Goal: Find specific page/section: Find specific page/section

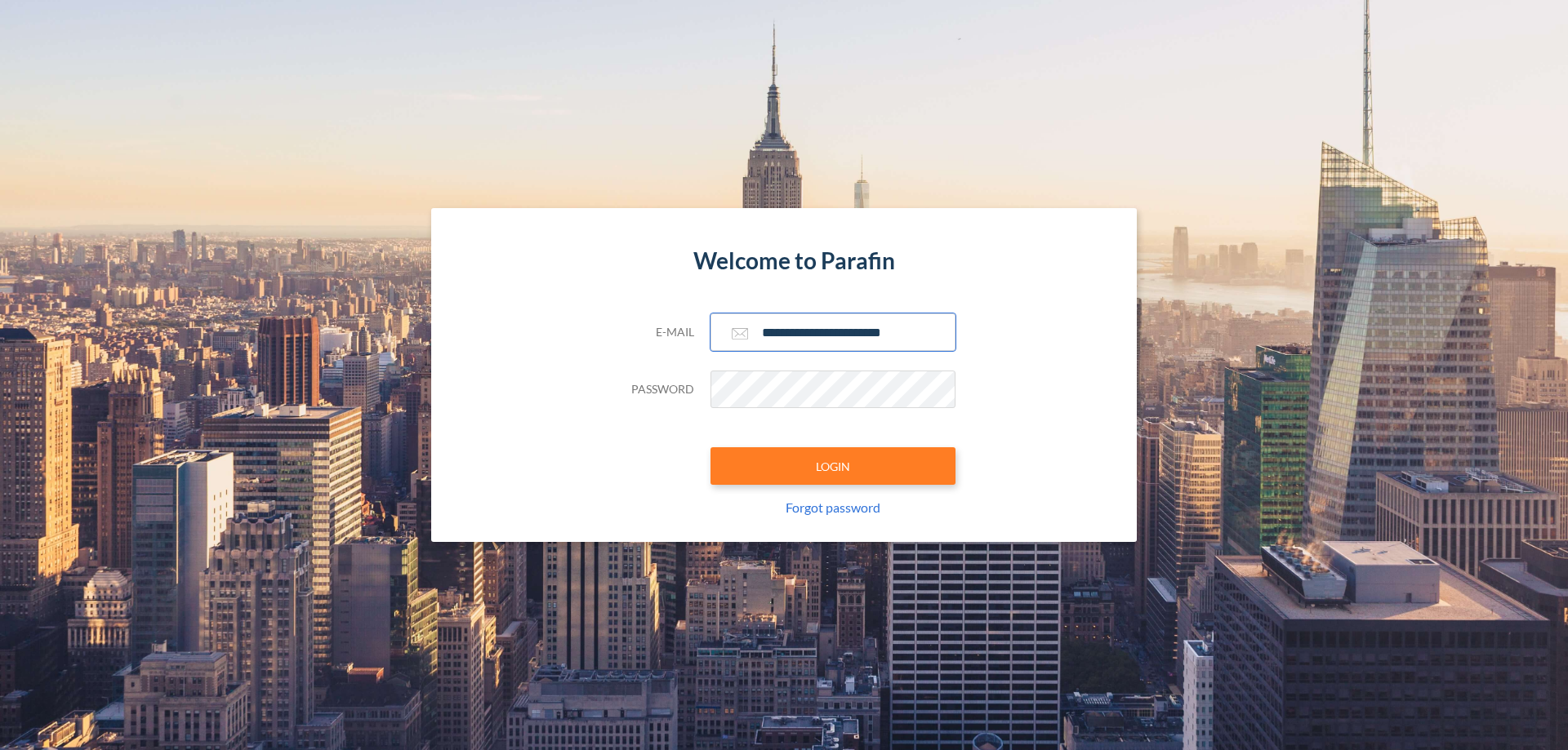
type input "**********"
click at [833, 466] on button "LOGIN" at bounding box center [833, 466] width 245 height 38
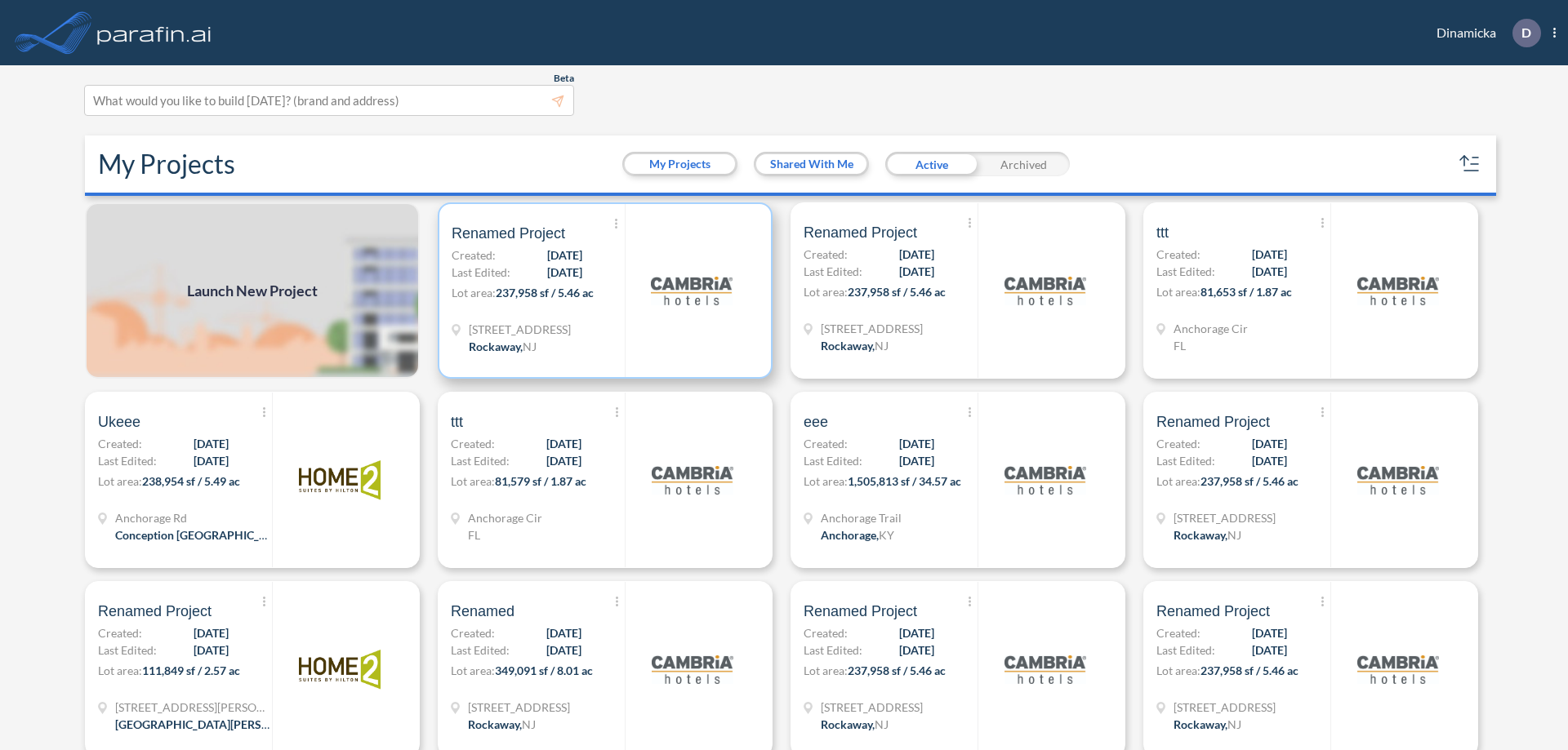
scroll to position [4, 0]
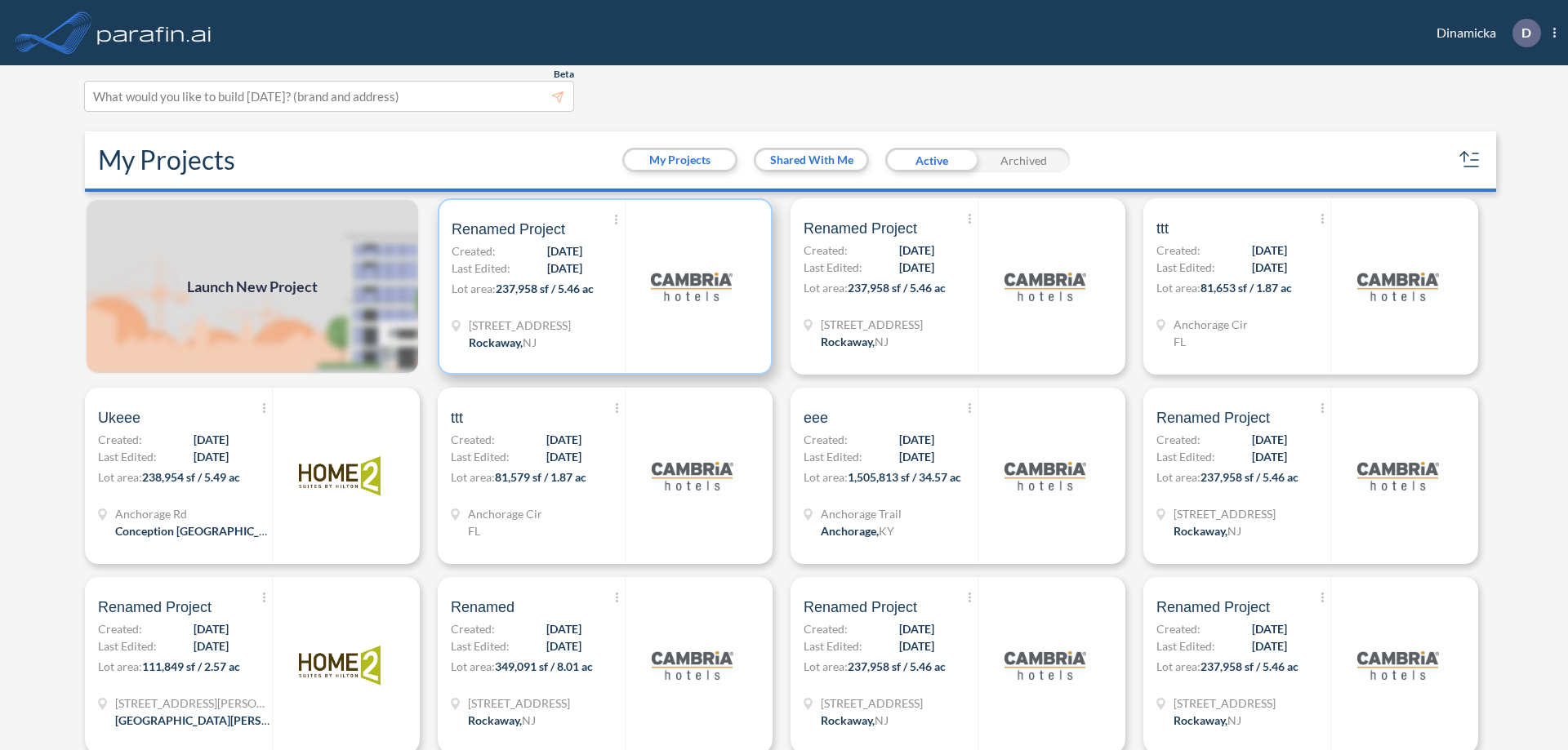
click at [602, 287] on p "Lot area: 237,958 sf / 5.46 ac" at bounding box center [538, 292] width 173 height 24
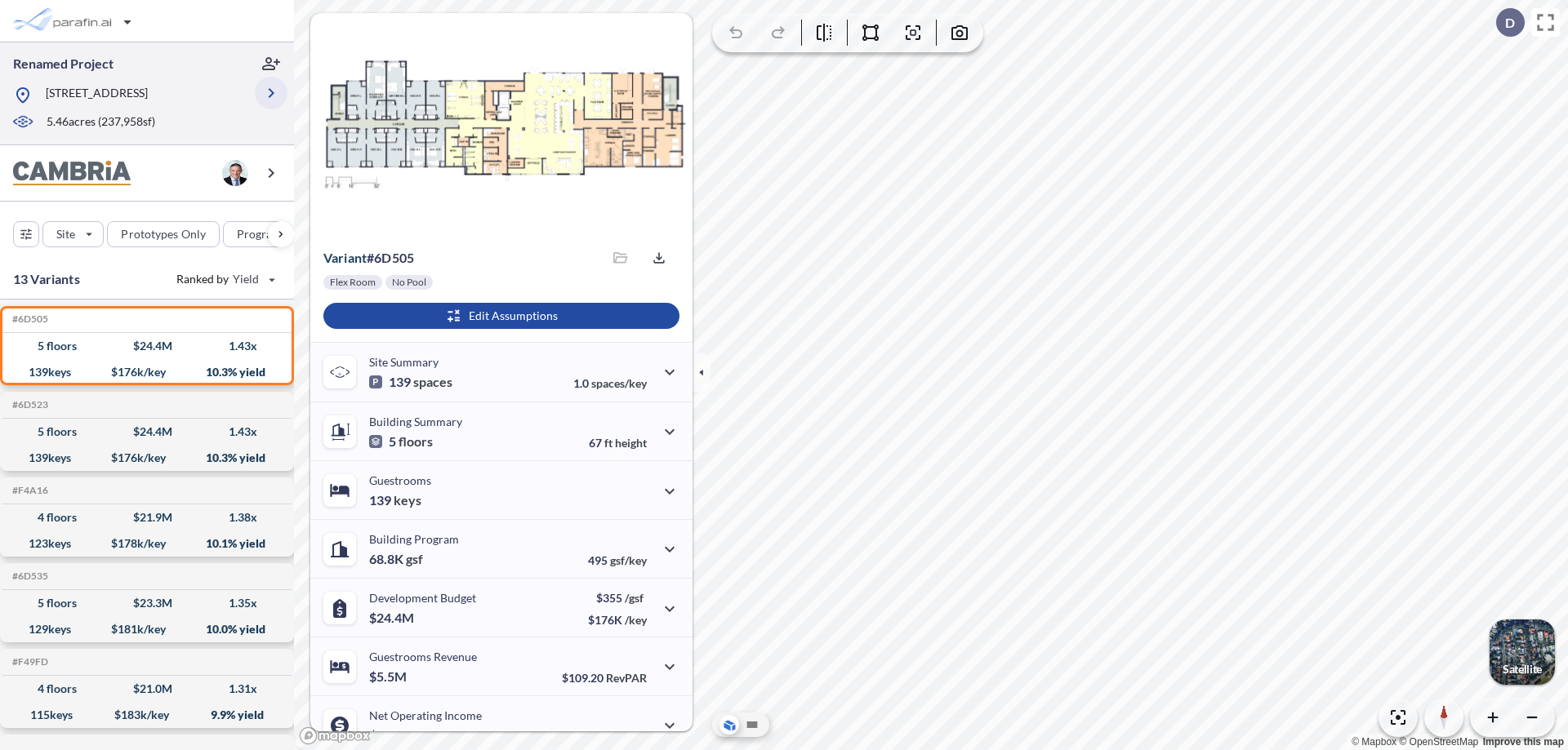
click at [271, 99] on icon "button" at bounding box center [270, 92] width 19 height 19
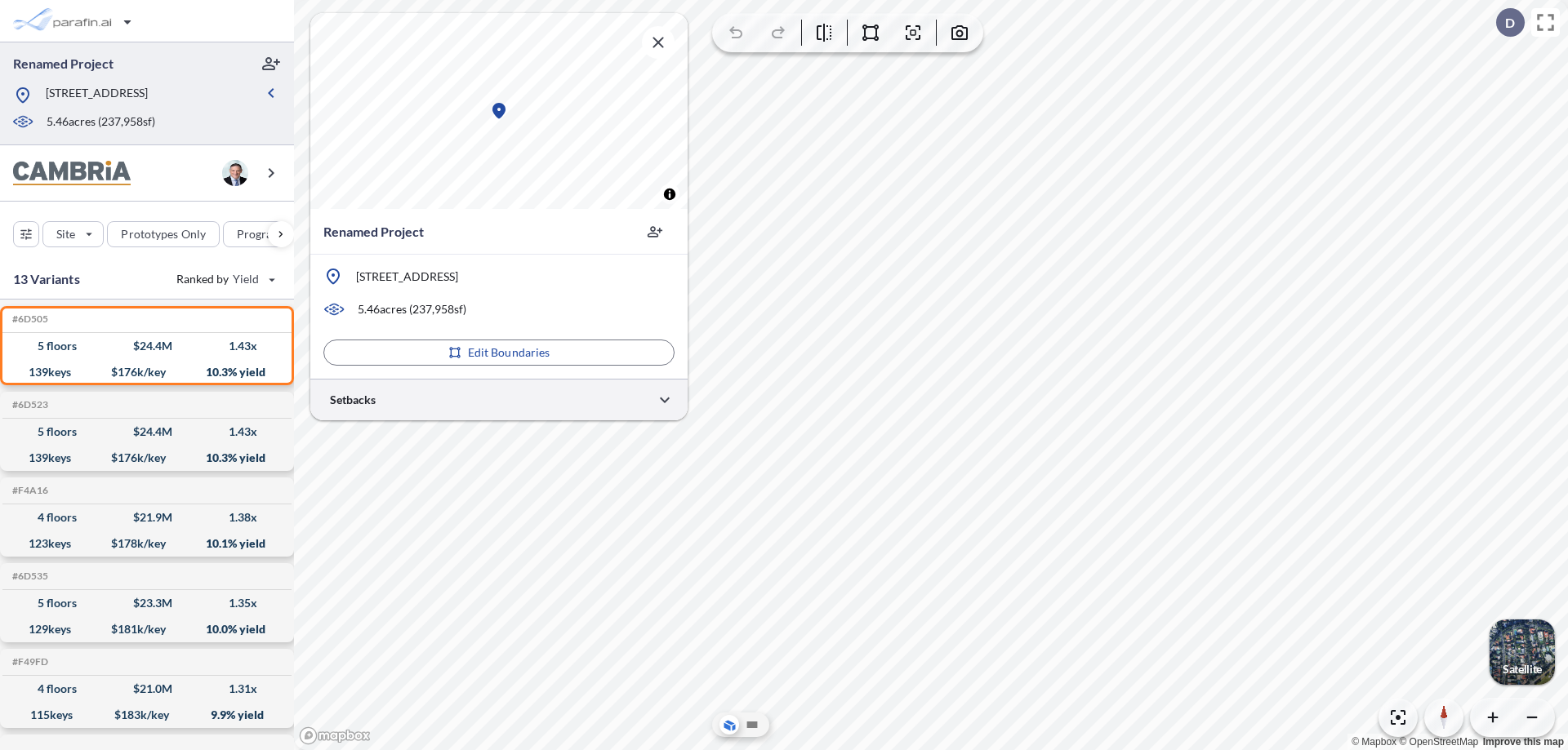
click at [499, 399] on div at bounding box center [499, 399] width 377 height 41
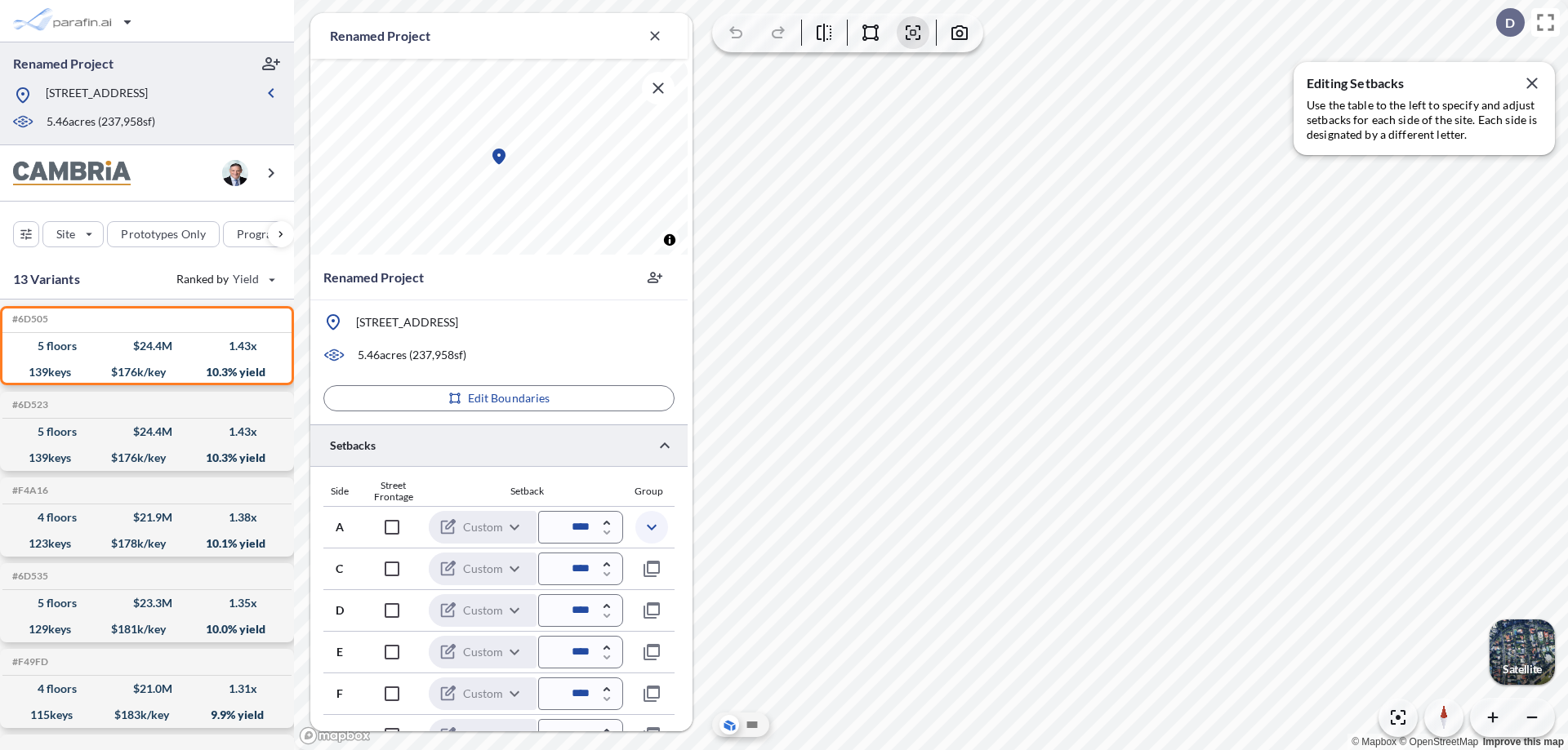
scroll to position [399, 0]
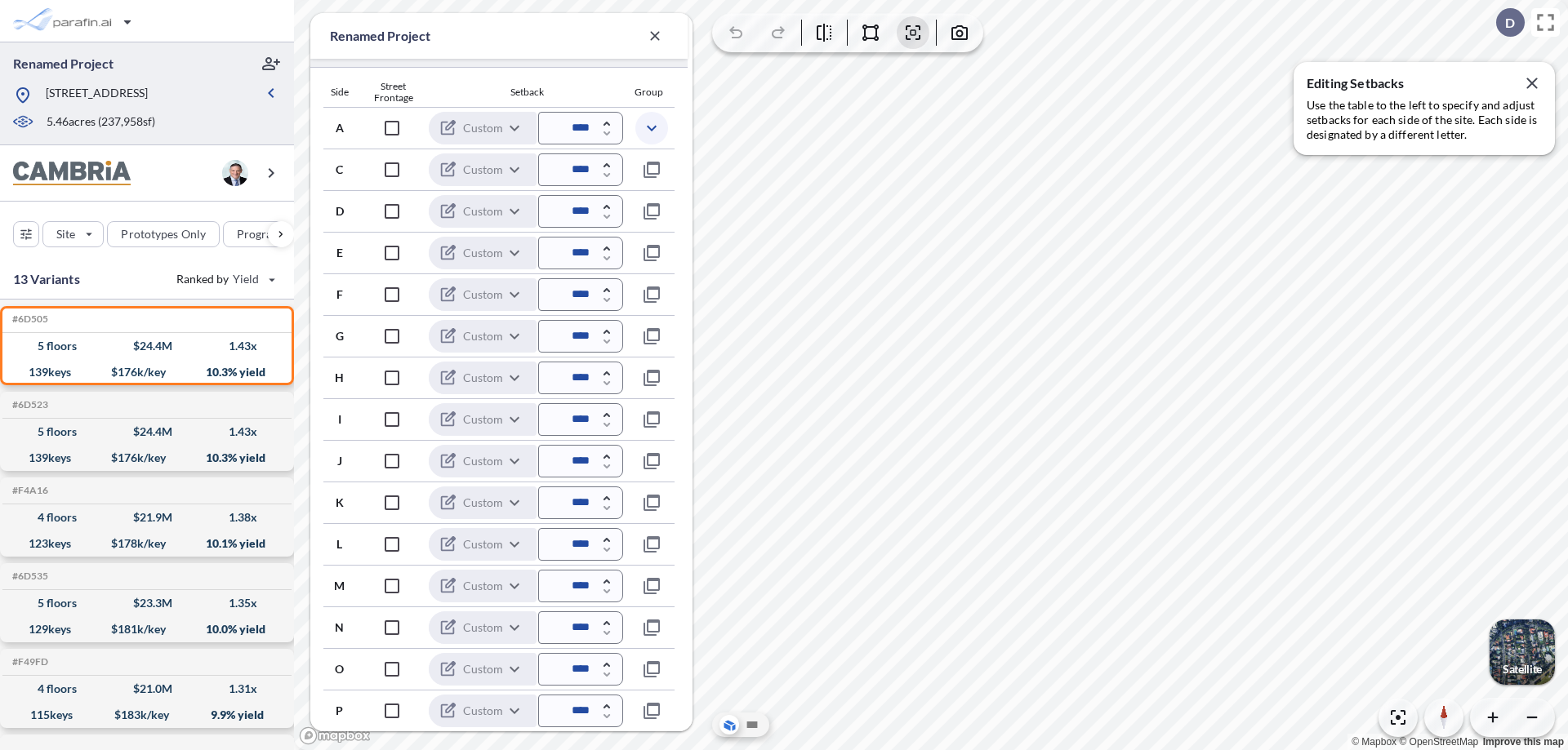
click at [651, 127] on icon "button" at bounding box center [651, 127] width 19 height 19
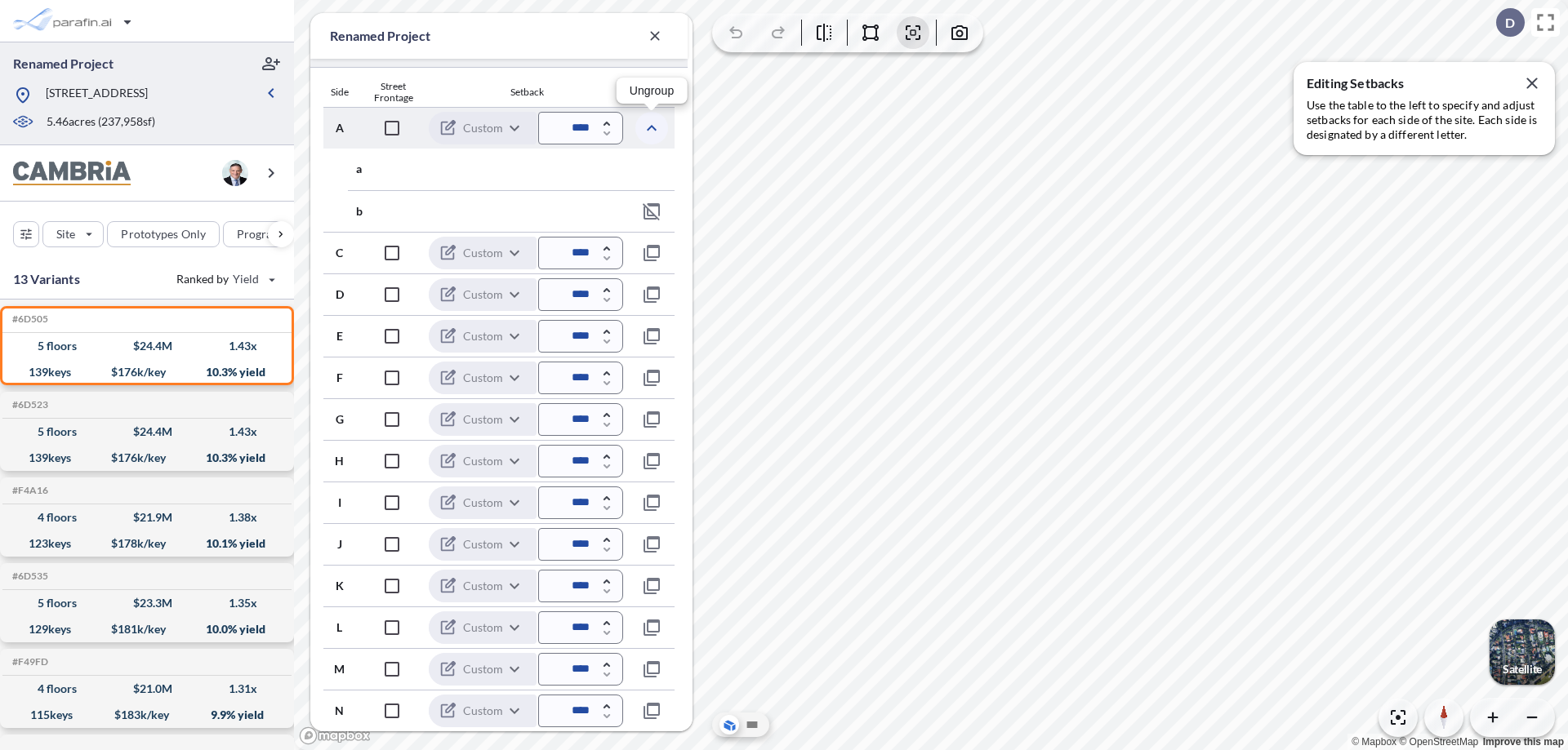
scroll to position [483, 0]
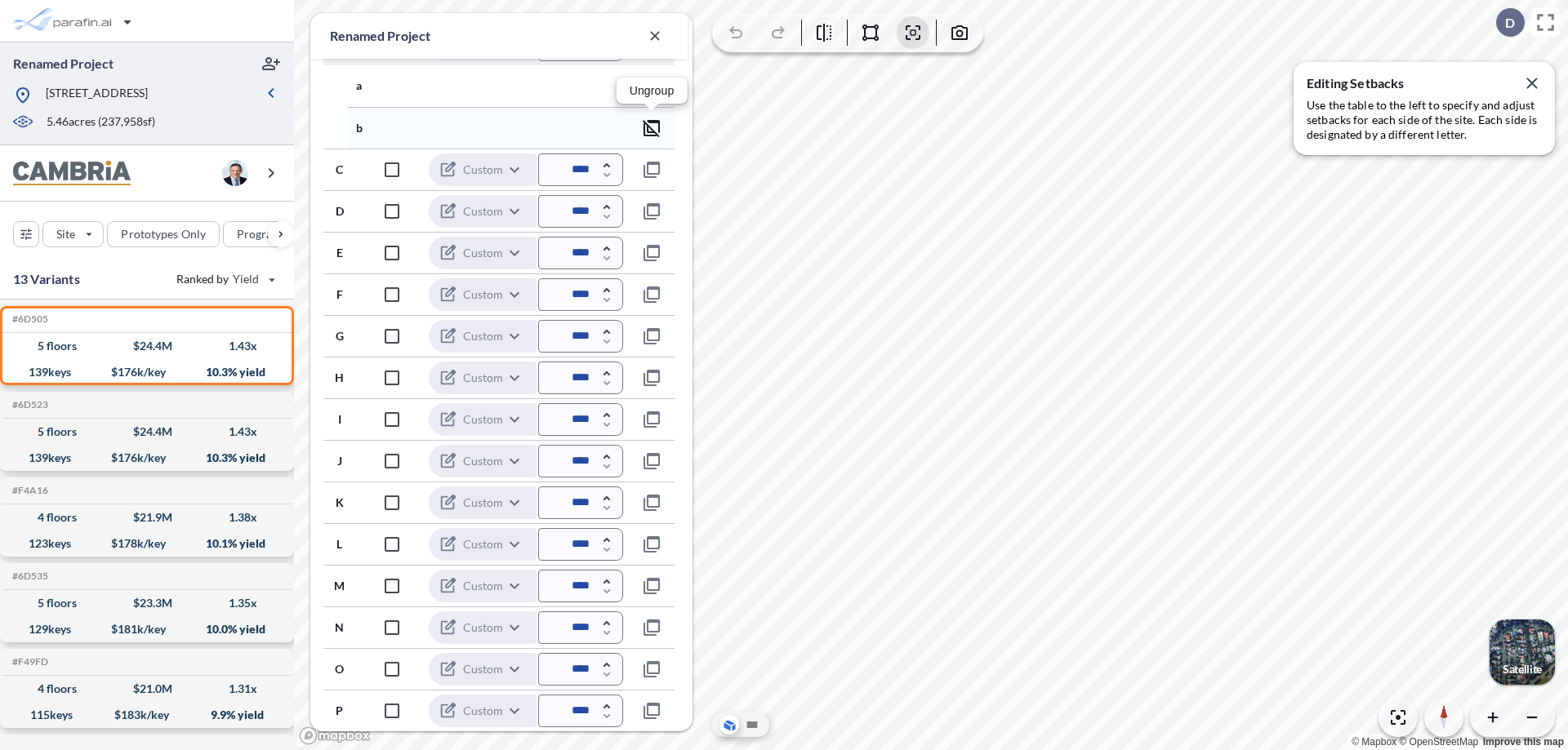
click at [652, 127] on icon "button" at bounding box center [651, 127] width 19 height 19
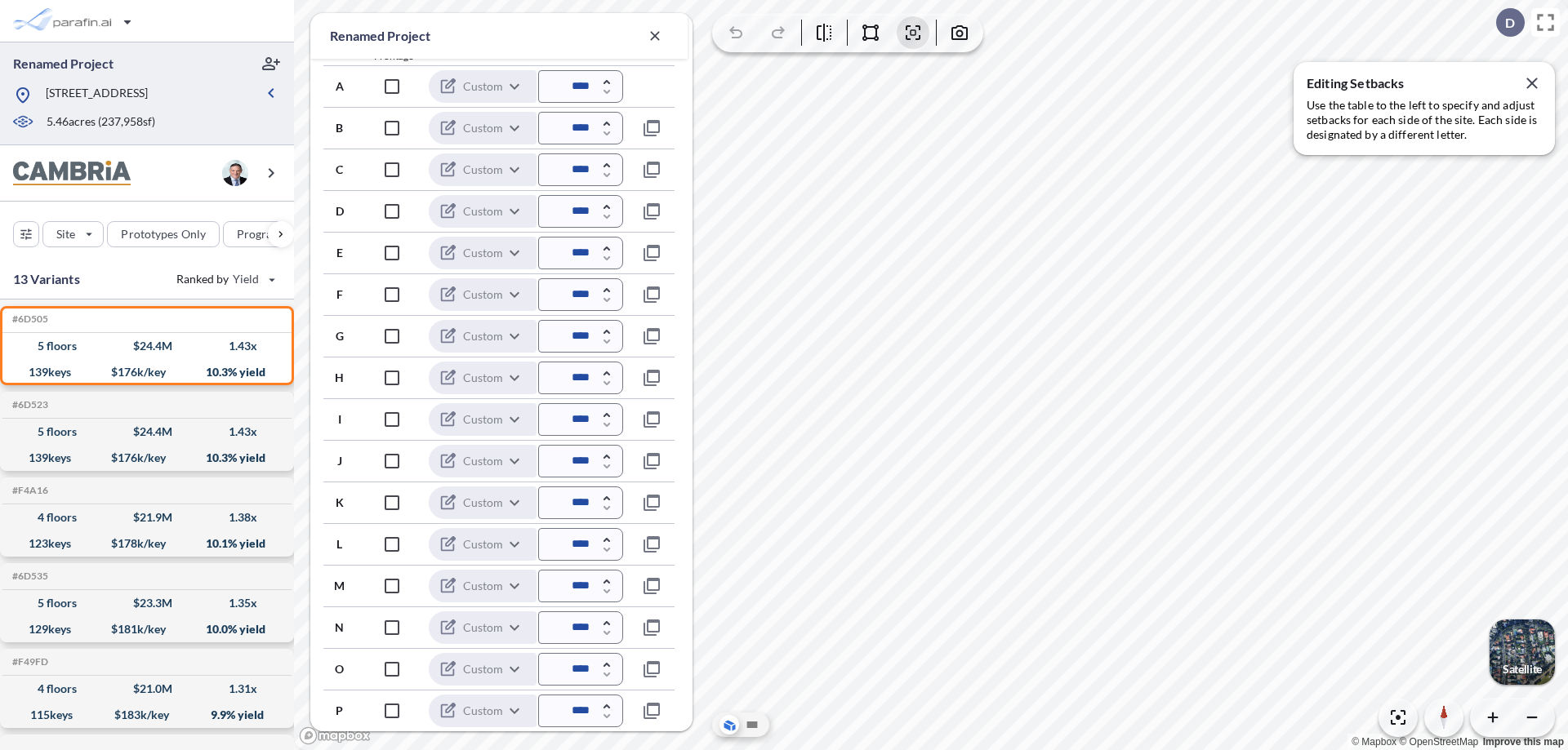
scroll to position [440, 0]
